Goal: Task Accomplishment & Management: Complete application form

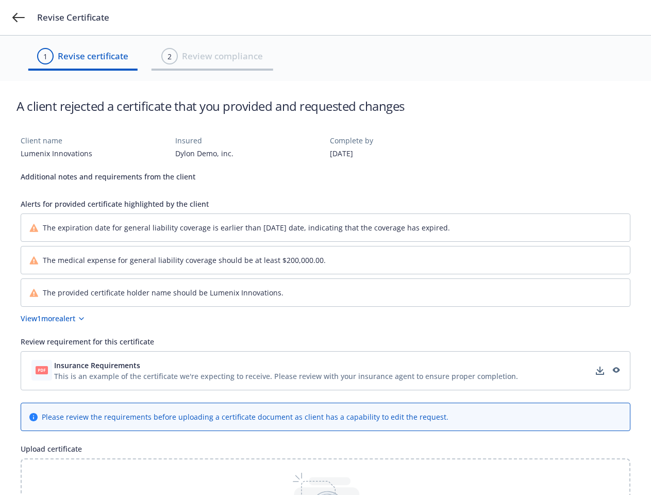
click at [325, 247] on div "The medical expense for general liability coverage should be at least $200,000.…" at bounding box center [325, 259] width 608 height 27
click at [19, 18] on icon at bounding box center [18, 17] width 12 height 9
click at [325, 318] on button "View 1 more alert" at bounding box center [325, 318] width 609 height 11
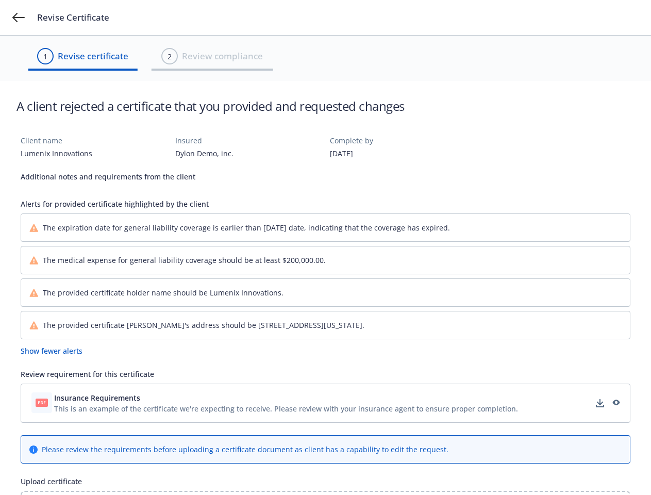
click at [325, 370] on div "Review requirement for this certificate" at bounding box center [325, 373] width 609 height 11
click at [286, 365] on div "Client name Lumenix Innovations Insured Dylon Demo, inc. Complete by [DATE] Add…" at bounding box center [325, 376] width 609 height 482
click at [600, 370] on div "Review requirement for this certificate" at bounding box center [325, 373] width 609 height 11
click at [615, 370] on div "Review requirement for this certificate" at bounding box center [325, 373] width 609 height 11
click at [325, 476] on div "Upload certificate" at bounding box center [325, 481] width 609 height 11
